Goal: Task Accomplishment & Management: Use online tool/utility

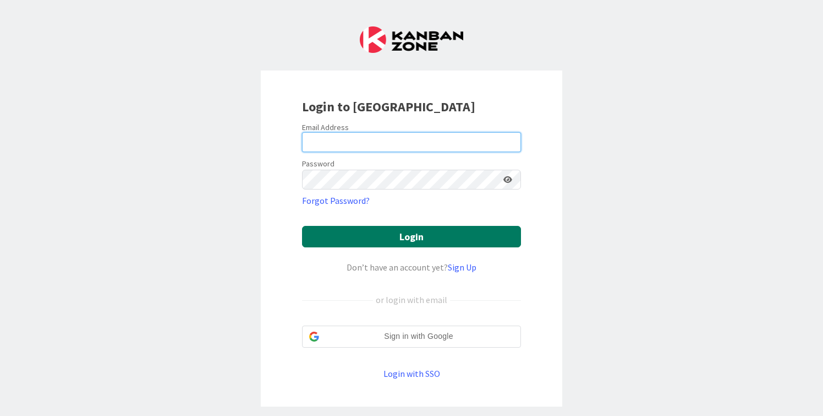
type input "[PERSON_NAME][EMAIL_ADDRESS][DOMAIN_NAME]"
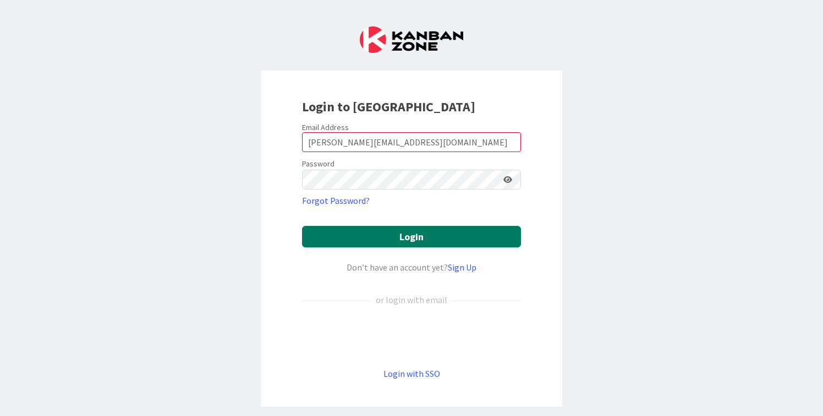
click at [422, 238] on button "Login" at bounding box center [411, 236] width 219 height 21
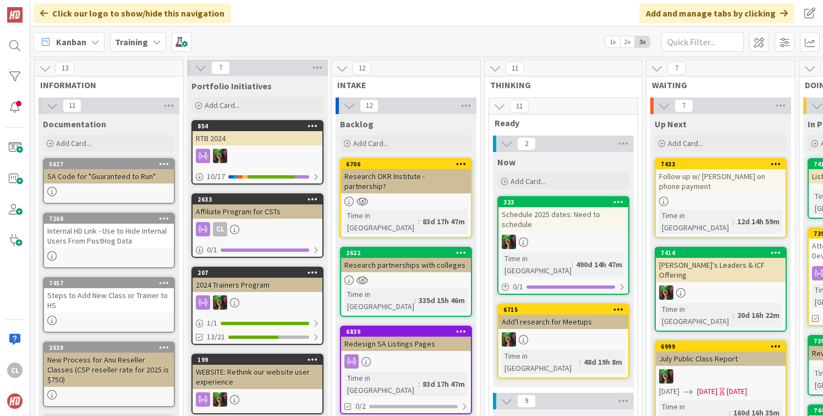
click at [154, 36] on div "Training" at bounding box center [138, 42] width 56 height 20
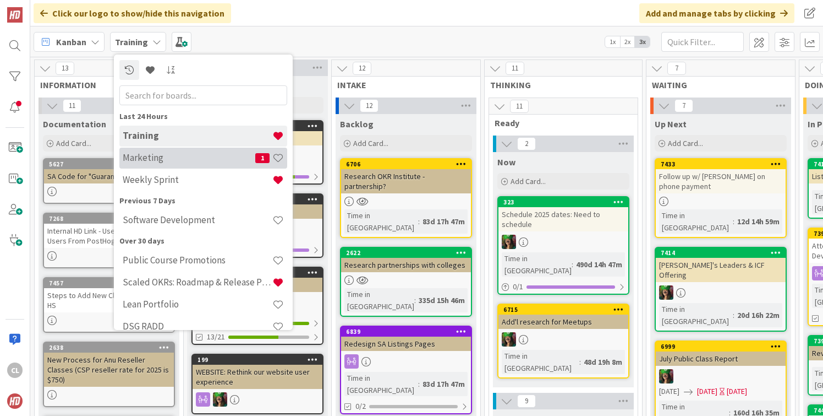
click at [191, 159] on h4 "Marketing" at bounding box center [189, 157] width 133 height 11
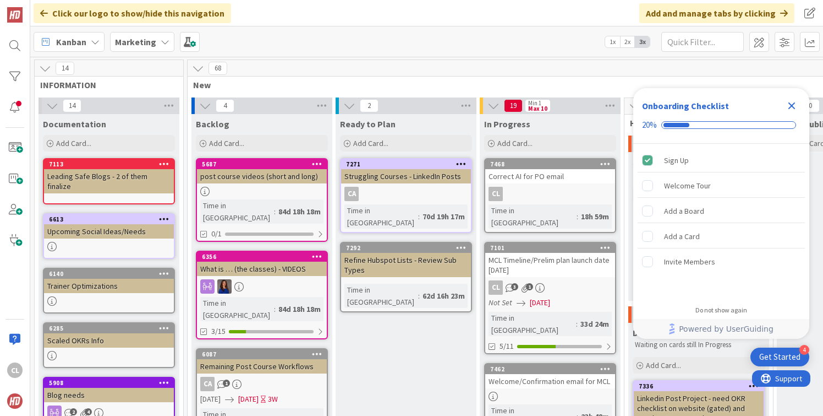
scroll to position [51, 0]
click at [150, 35] on span "Marketing" at bounding box center [135, 41] width 41 height 13
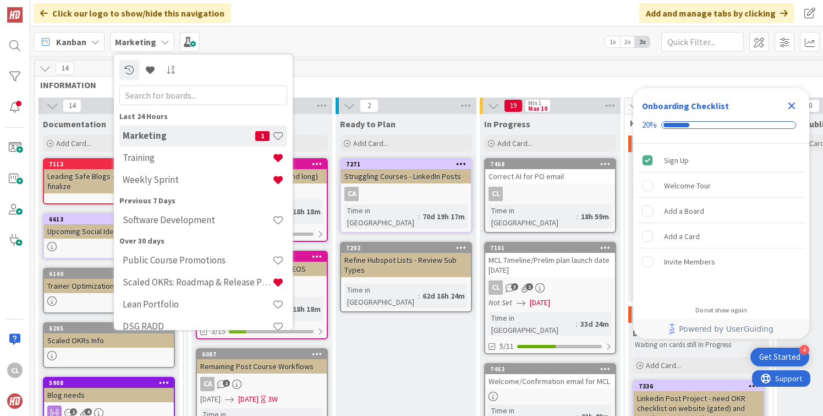
click at [156, 178] on h4 "Weekly Sprint" at bounding box center [198, 179] width 150 height 11
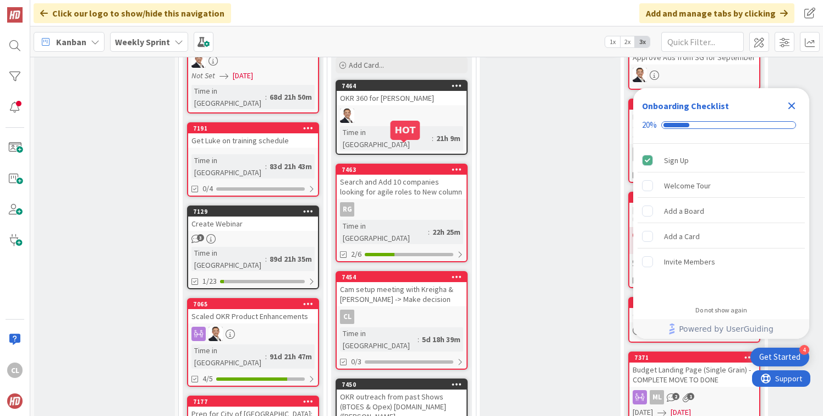
scroll to position [390, 0]
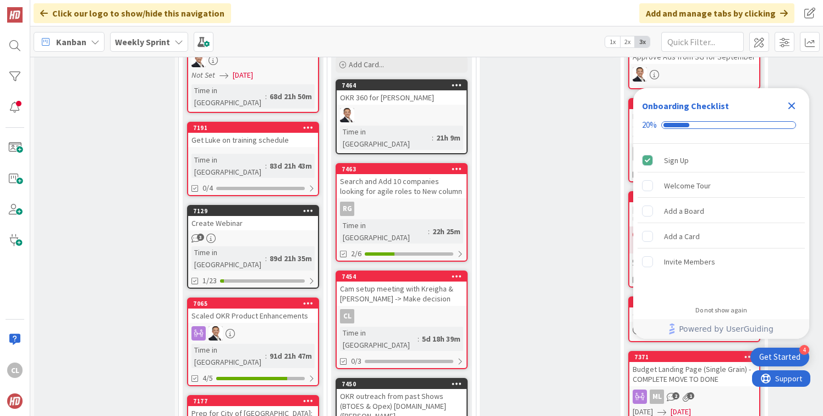
click at [391, 281] on div "Cam setup meeting with Kreigha & Stacey -> Make decision" at bounding box center [402, 293] width 130 height 24
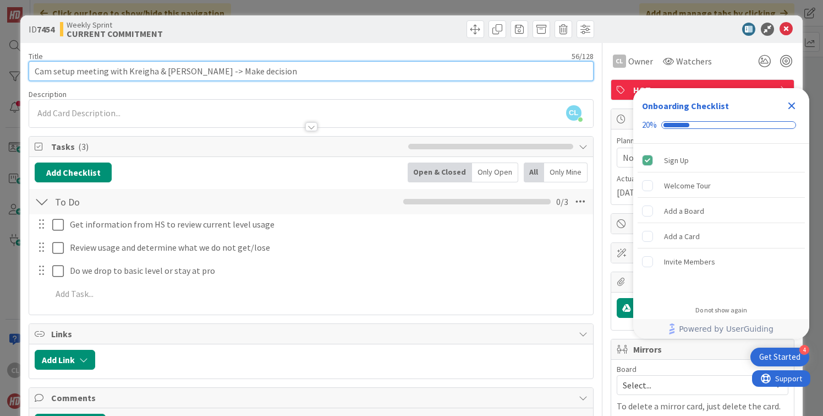
drag, startPoint x: 200, startPoint y: 69, endPoint x: 70, endPoint y: 64, distance: 129.5
click at [72, 61] on input "Cam setup meeting with Kreigha & Stacey -> Make decision" at bounding box center [311, 71] width 565 height 20
click at [56, 72] on input "Make decision" at bounding box center [311, 71] width 565 height 20
type input "Make HubSpot decision"
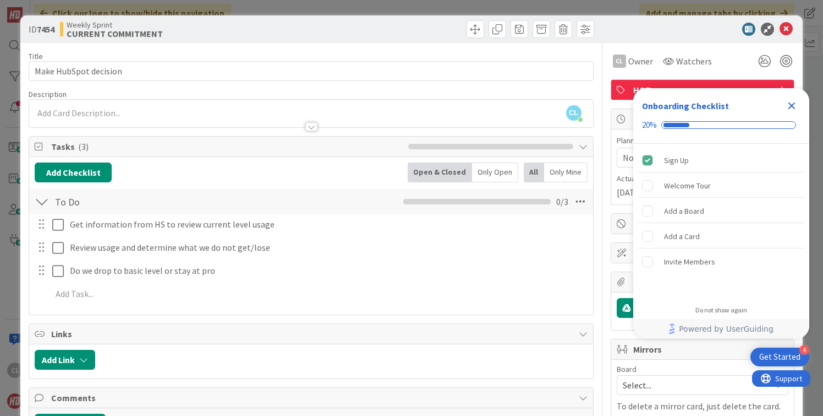
click at [356, 52] on div "Title 21 / 128" at bounding box center [311, 56] width 565 height 10
click at [794, 102] on icon "Close Checklist" at bounding box center [792, 105] width 7 height 7
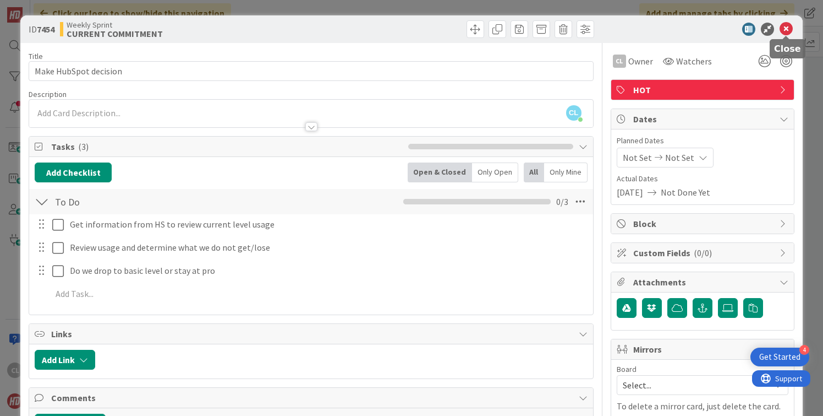
click at [785, 33] on icon at bounding box center [786, 29] width 13 height 13
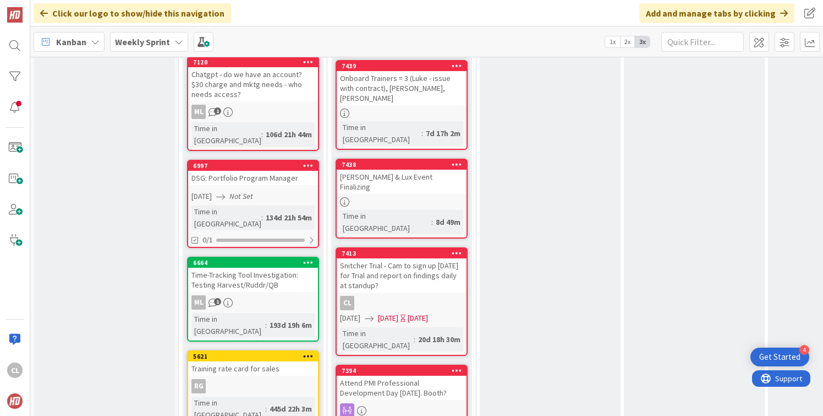
scroll to position [1000, 0]
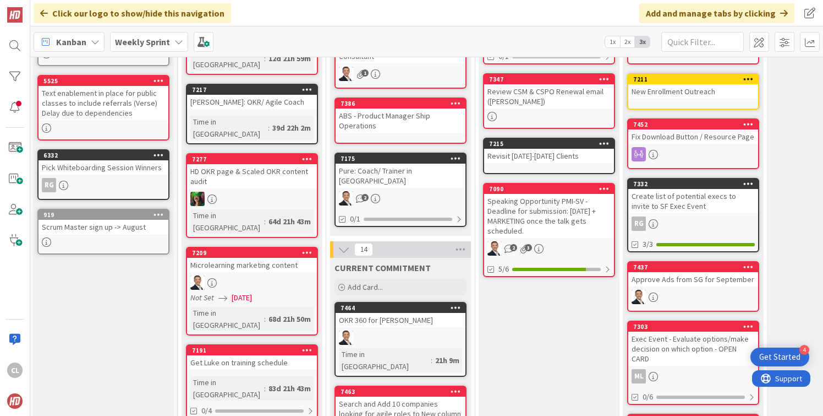
scroll to position [169, 1]
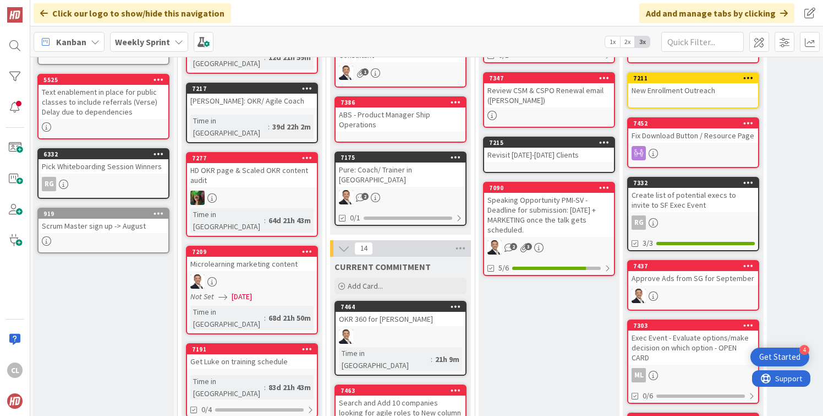
click at [397, 315] on div "OKR 360 for Ron" at bounding box center [401, 319] width 130 height 14
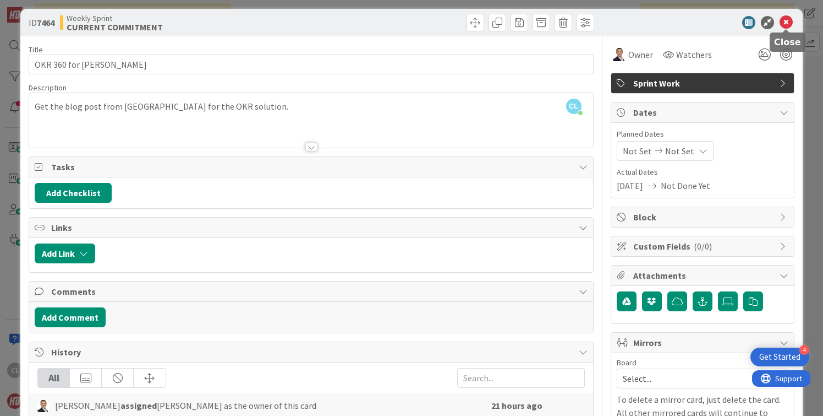
click at [790, 18] on icon at bounding box center [786, 22] width 13 height 13
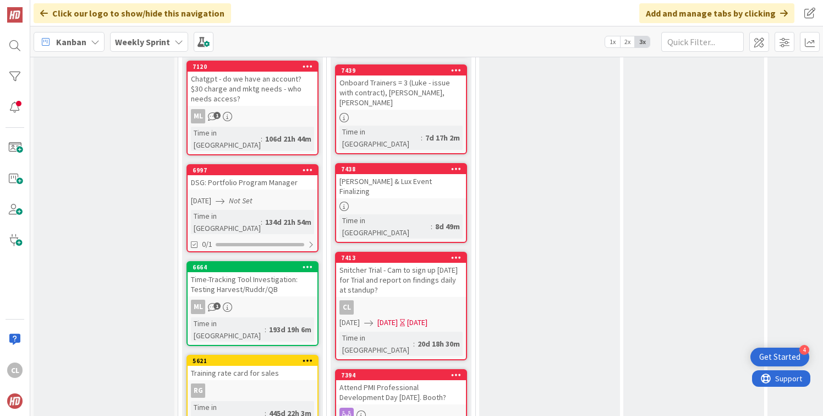
scroll to position [985, 1]
